Goal: Task Accomplishment & Management: Use online tool/utility

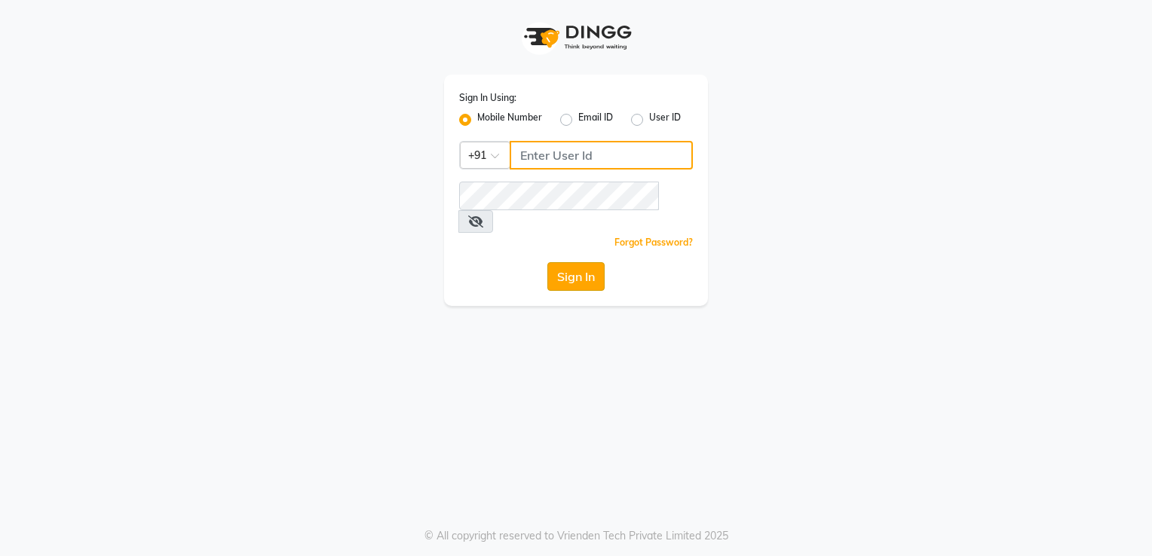
type input "9892657908"
click at [588, 263] on button "Sign In" at bounding box center [575, 276] width 57 height 29
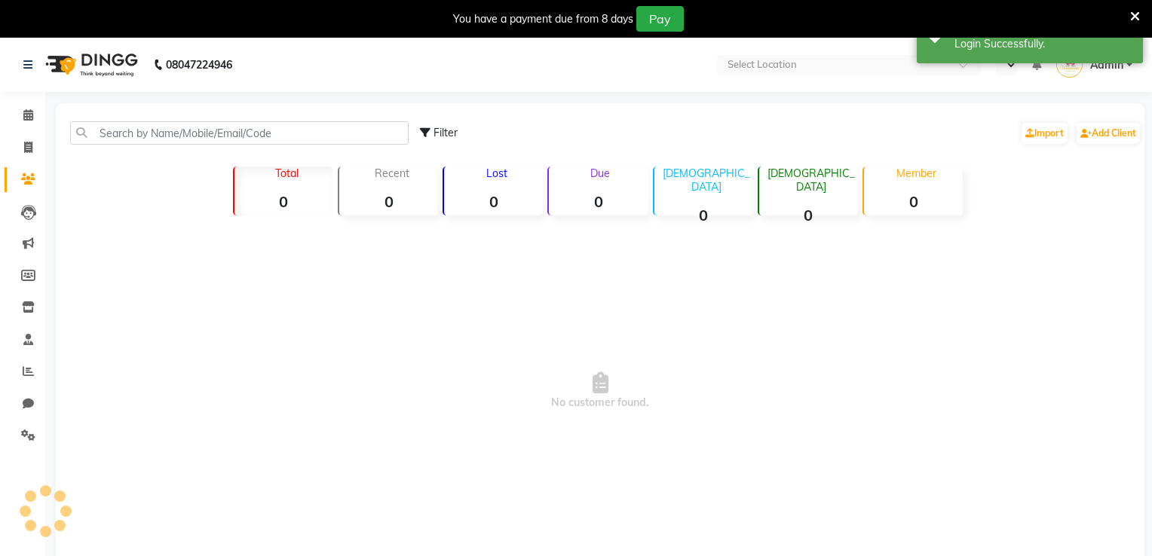
select select "en"
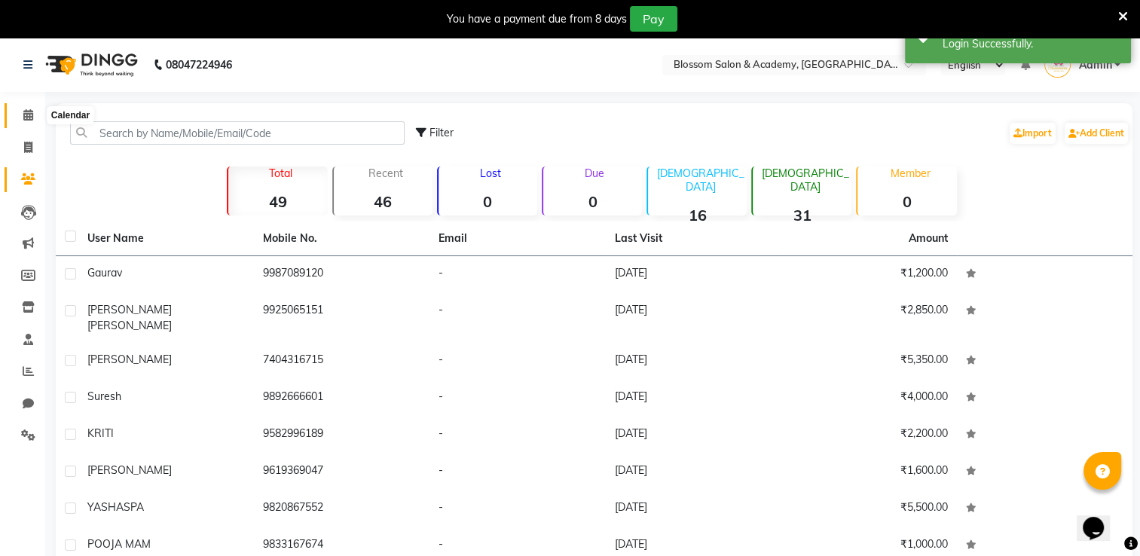
click at [27, 110] on icon at bounding box center [28, 114] width 10 height 11
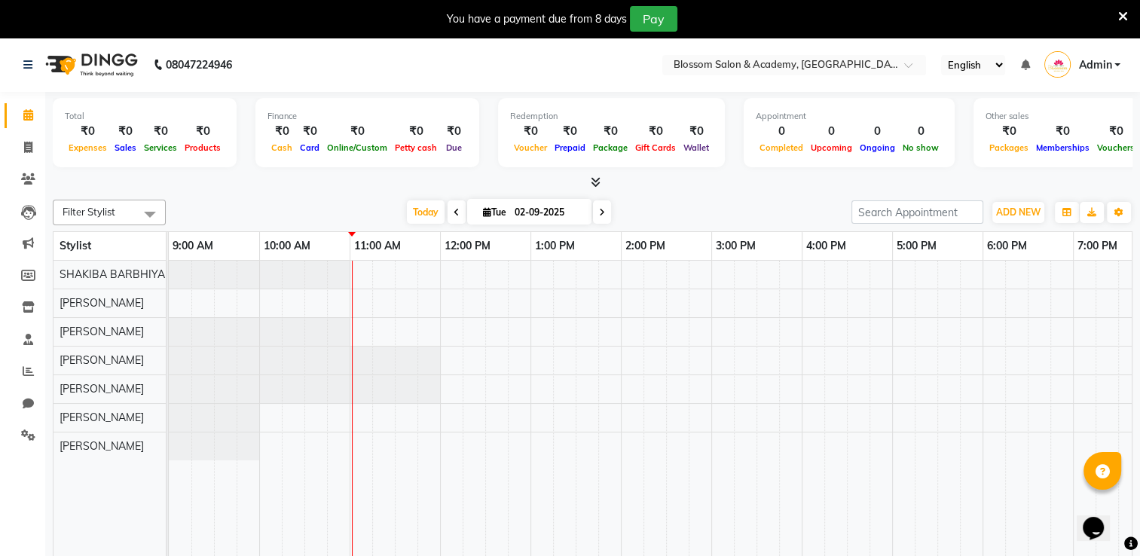
click at [589, 183] on span at bounding box center [593, 183] width 16 height 16
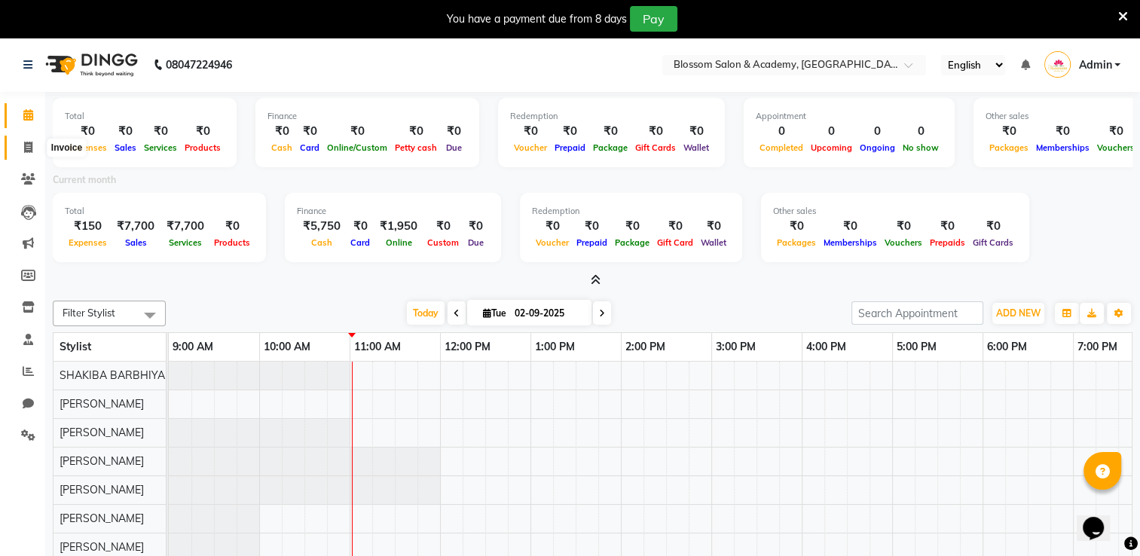
click at [22, 144] on span at bounding box center [28, 147] width 26 height 17
select select "8887"
select select "service"
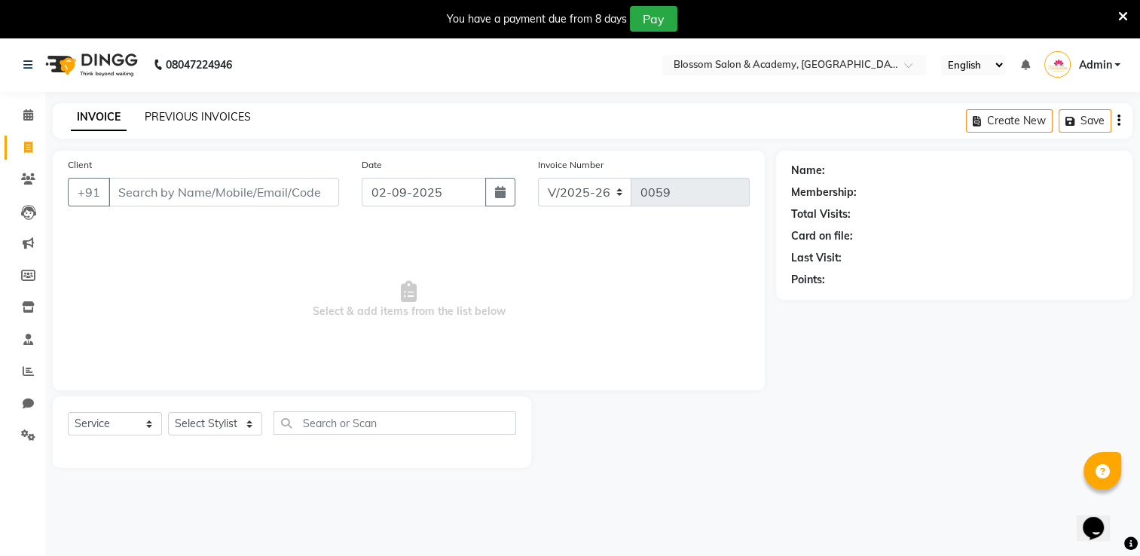
click at [243, 122] on link "PREVIOUS INVOICES" at bounding box center [198, 117] width 106 height 14
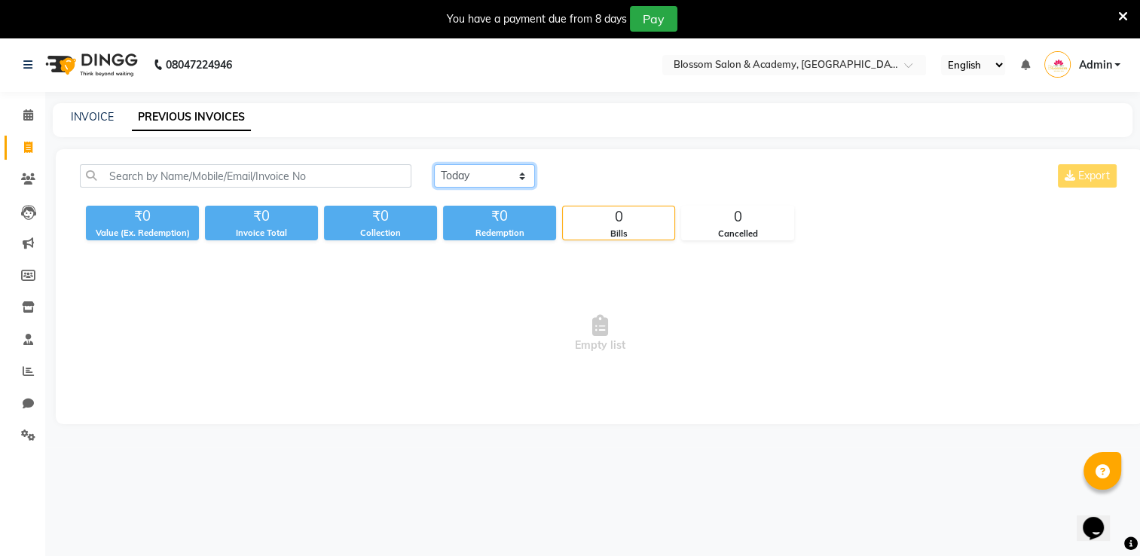
click at [482, 176] on select "[DATE] [DATE] Custom Range" at bounding box center [484, 175] width 101 height 23
select select "[DATE]"
click at [434, 164] on select "[DATE] [DATE] Custom Range" at bounding box center [484, 175] width 101 height 23
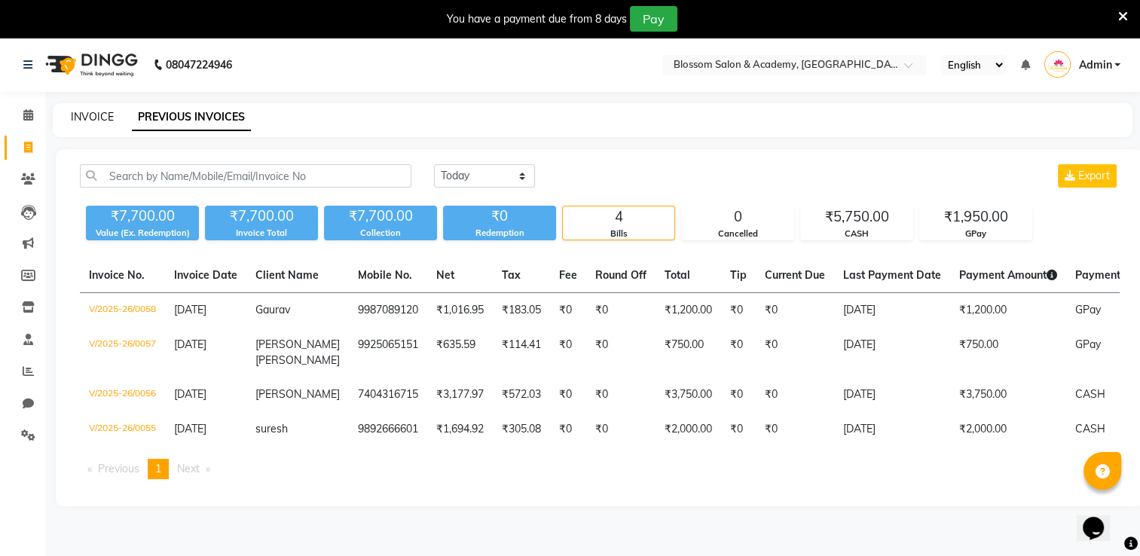
click at [87, 121] on link "INVOICE" at bounding box center [92, 117] width 43 height 14
select select "8887"
select select "service"
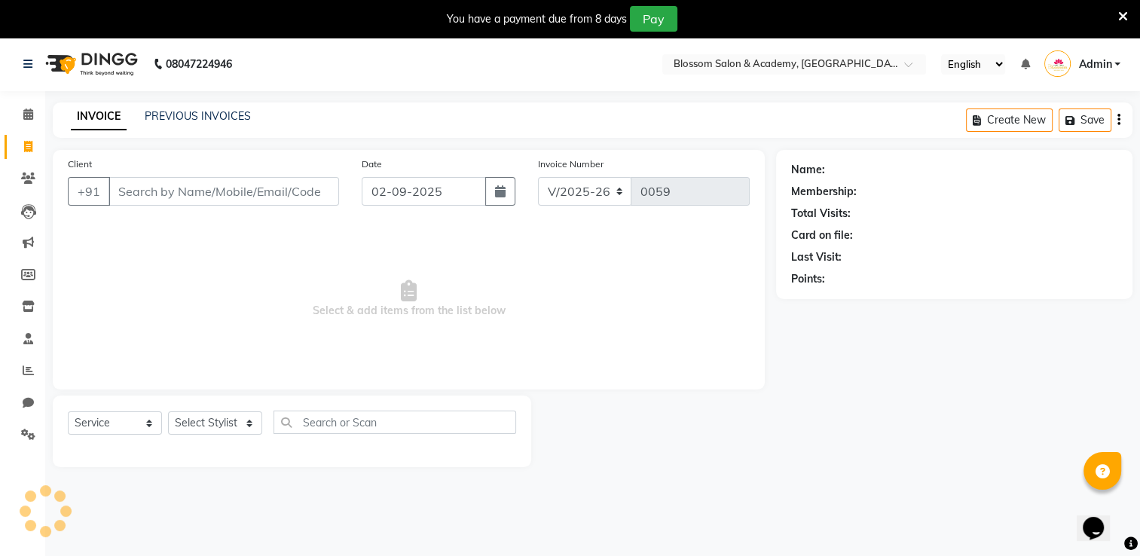
scroll to position [38, 0]
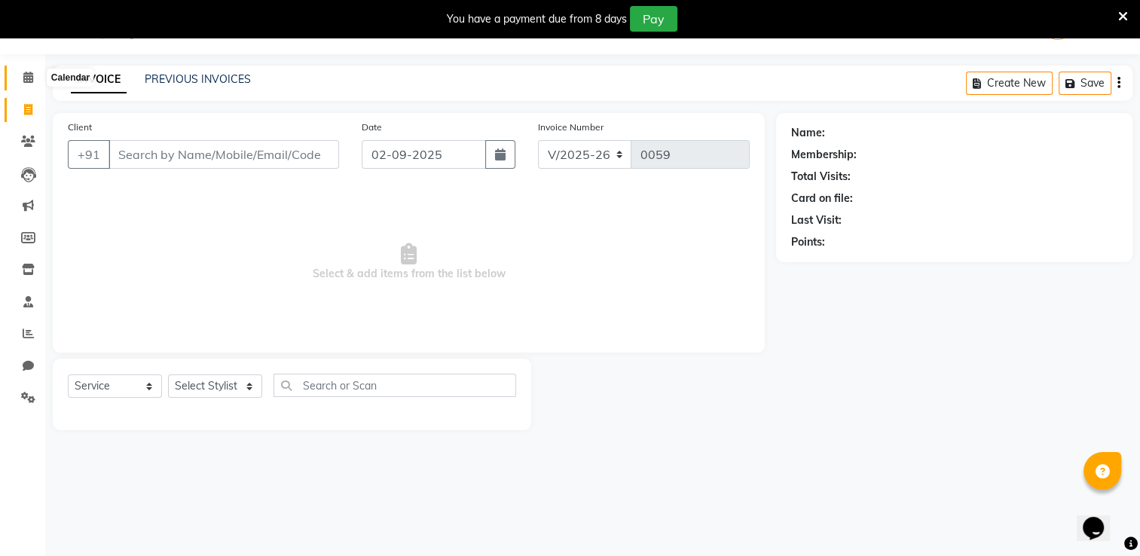
click at [29, 79] on icon at bounding box center [28, 77] width 10 height 11
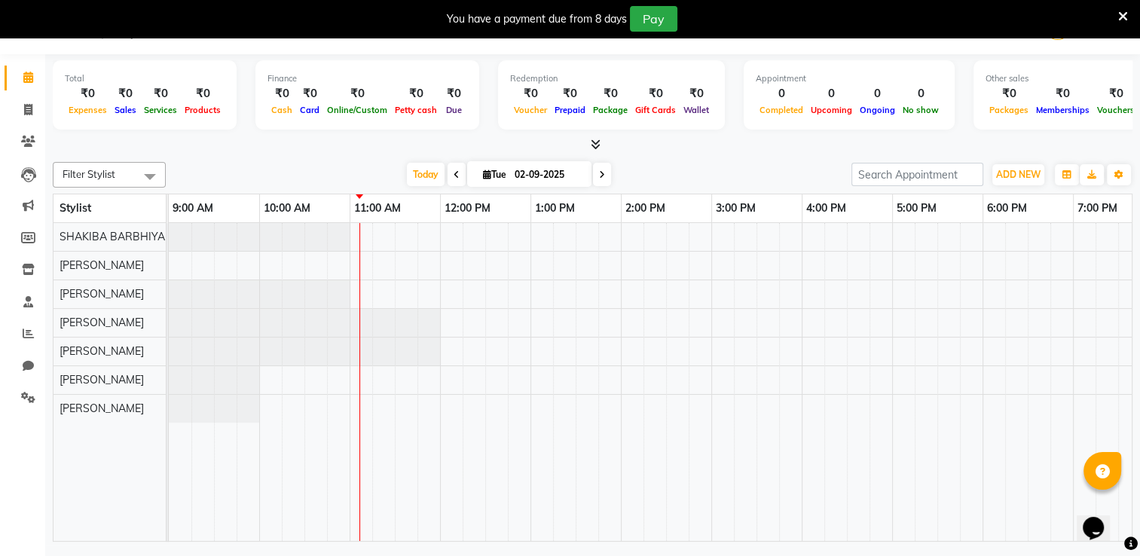
click at [1122, 14] on icon at bounding box center [1124, 17] width 10 height 14
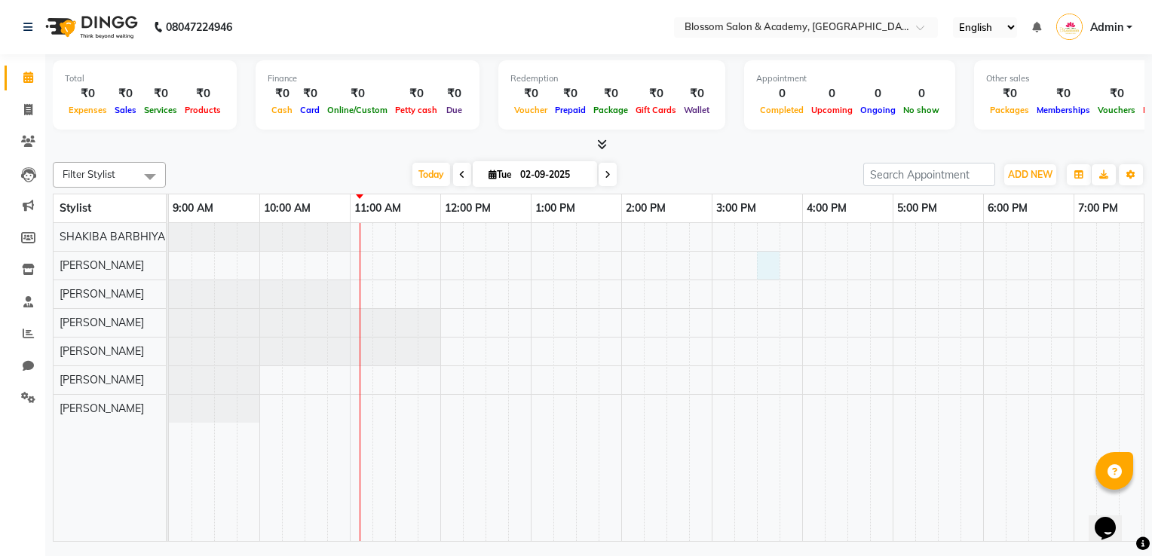
click at [763, 263] on div at bounding box center [802, 382] width 1266 height 319
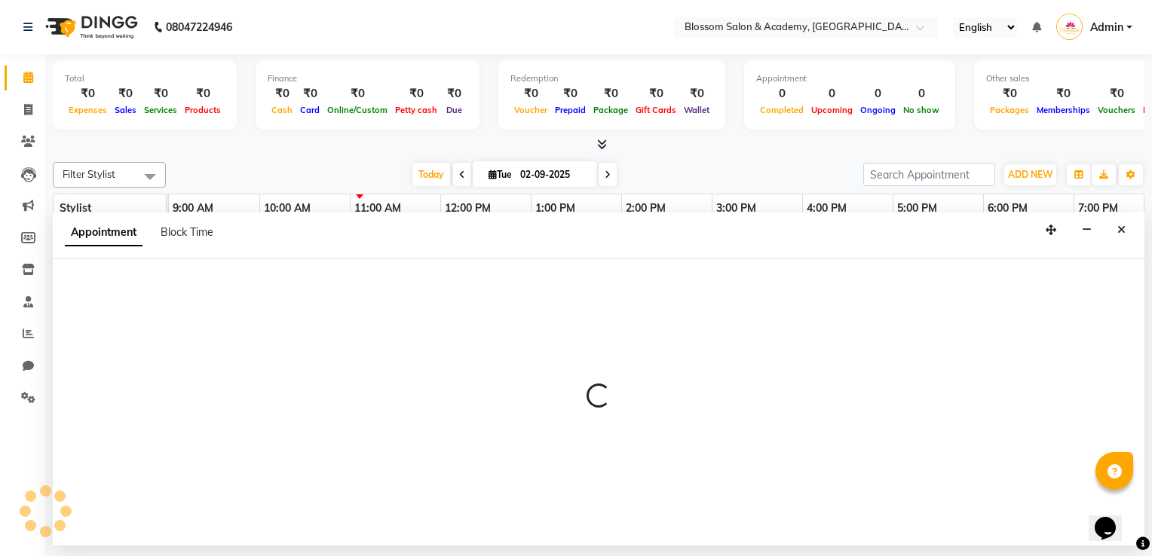
select select "89743"
select select "930"
select select "tentative"
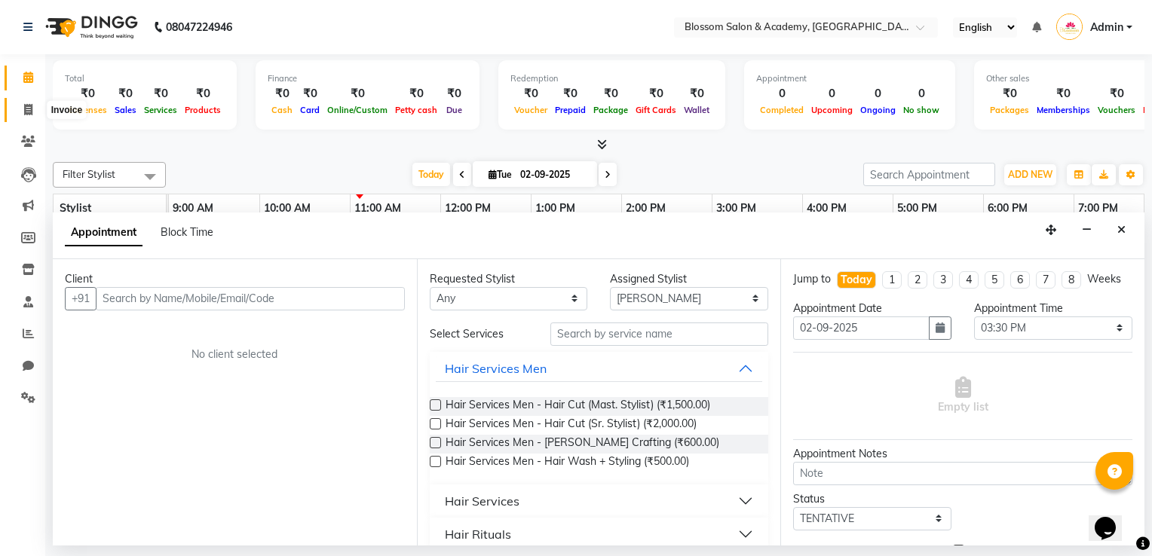
click at [24, 113] on icon at bounding box center [28, 109] width 8 height 11
select select "service"
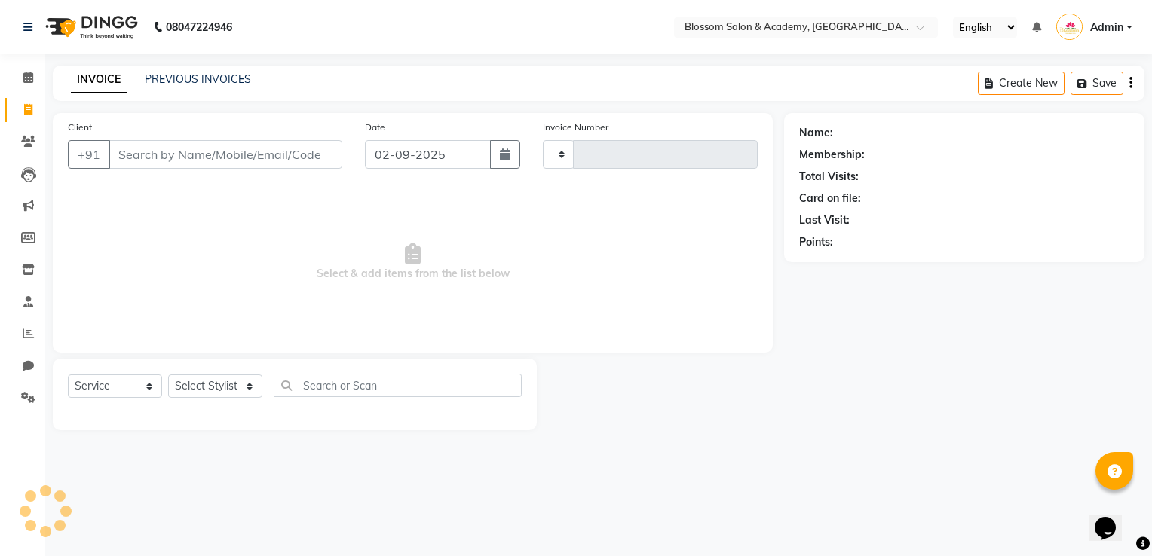
type input "0059"
select select "8887"
click at [24, 113] on icon at bounding box center [28, 109] width 8 height 11
select select "8887"
select select "service"
